Goal: Book appointment/travel/reservation

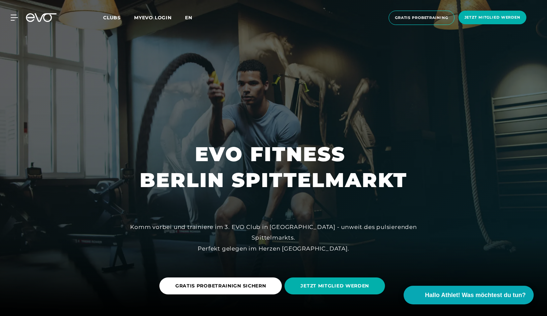
click at [189, 17] on span "en" at bounding box center [188, 18] width 7 height 6
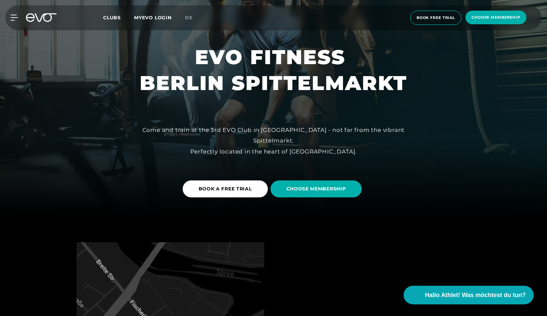
scroll to position [85, 0]
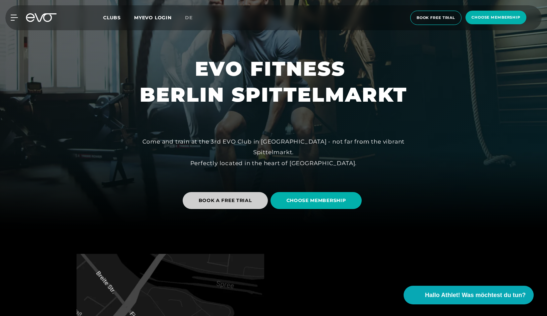
click at [202, 197] on span "BOOK A FREE TRIAL" at bounding box center [224, 200] width 53 height 7
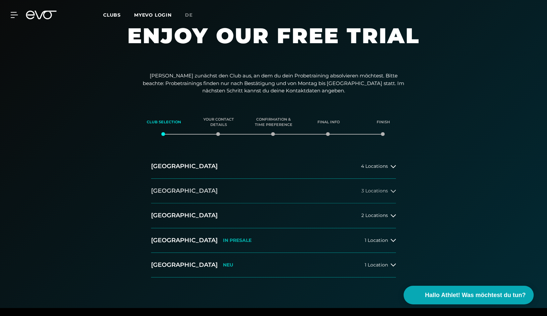
scroll to position [13, 0]
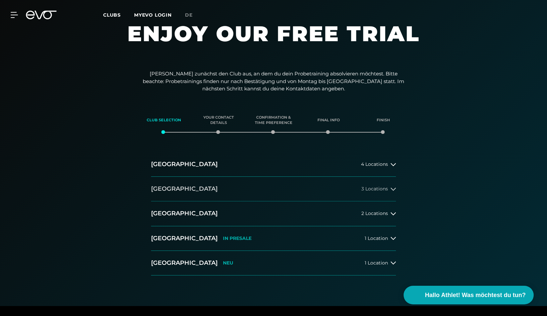
click at [219, 193] on button "[GEOGRAPHIC_DATA] 3 Locations" at bounding box center [273, 189] width 245 height 25
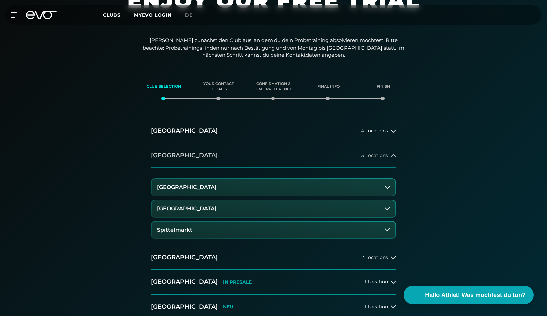
scroll to position [51, 0]
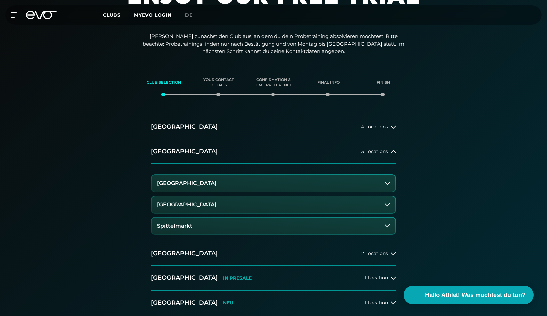
click at [384, 205] on icon at bounding box center [386, 204] width 5 height 5
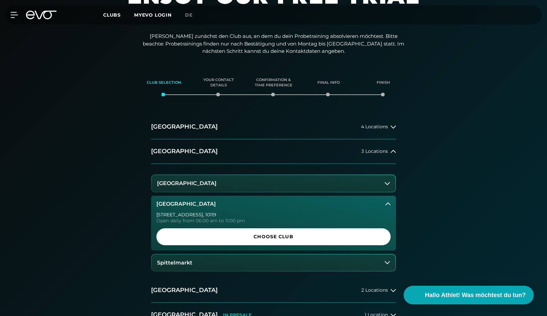
click at [387, 182] on icon at bounding box center [386, 183] width 5 height 5
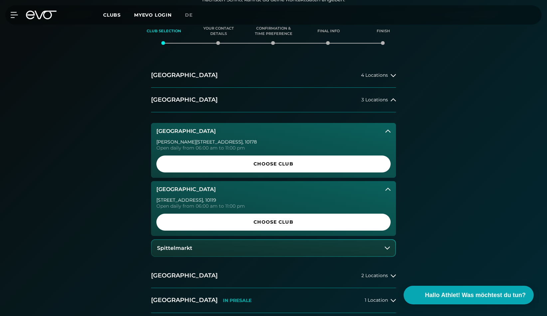
scroll to position [105, 0]
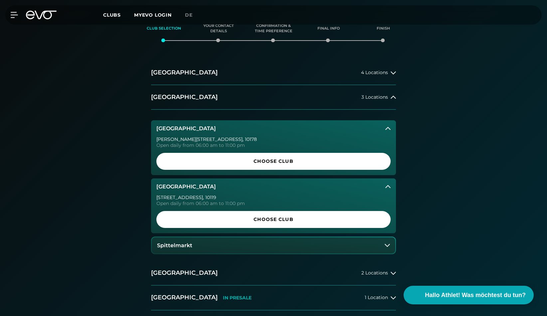
click at [385, 248] on button "Spittelmarkt" at bounding box center [273, 245] width 243 height 17
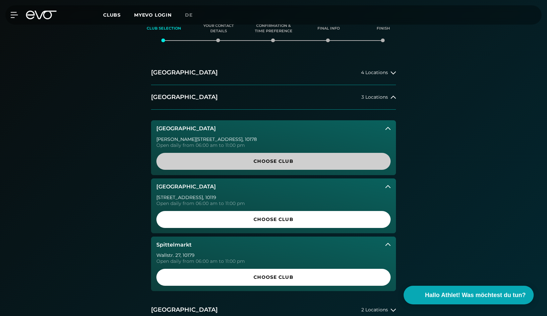
click at [283, 161] on span "Choose Club" at bounding box center [273, 161] width 202 height 7
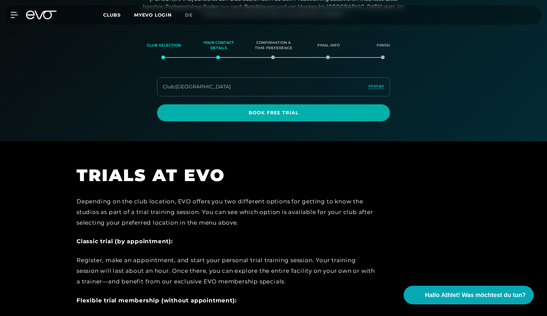
scroll to position [87, 0]
